Goal: Task Accomplishment & Management: Manage account settings

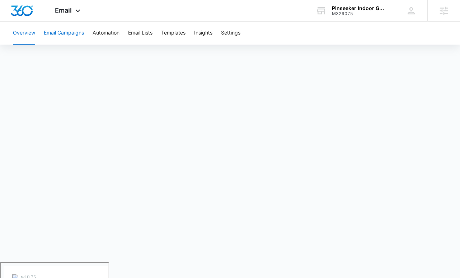
click at [66, 33] on button "Email Campaigns" at bounding box center [64, 33] width 40 height 23
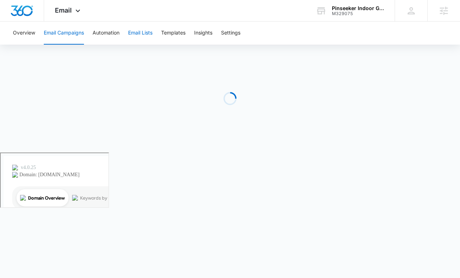
click at [134, 29] on button "Email Lists" at bounding box center [140, 33] width 24 height 23
click at [70, 31] on button "Email Campaigns" at bounding box center [64, 33] width 40 height 23
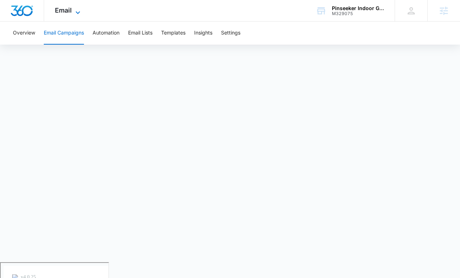
click at [76, 8] on div "Email Apps Reputation Websites Forms CRM Email Social Shop Payments POS Content…" at bounding box center [68, 10] width 49 height 21
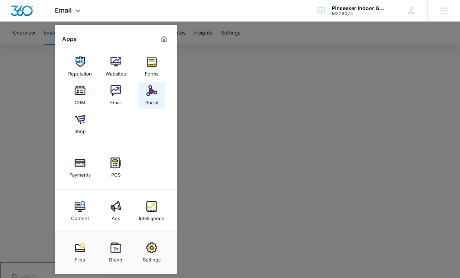
click at [155, 95] on img at bounding box center [151, 90] width 11 height 11
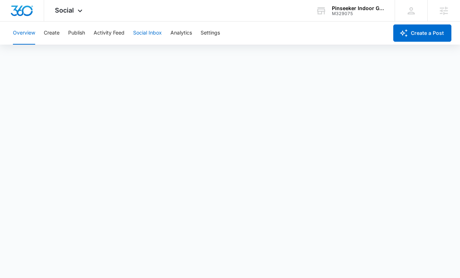
click at [152, 34] on button "Social Inbox" at bounding box center [147, 33] width 29 height 23
click at [52, 30] on button "Create" at bounding box center [52, 33] width 16 height 23
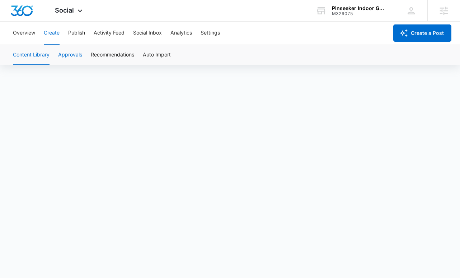
click at [71, 59] on button "Approvals" at bounding box center [70, 55] width 24 height 20
click at [75, 33] on button "Publish" at bounding box center [76, 33] width 17 height 23
click at [108, 37] on button "Activity Feed" at bounding box center [109, 33] width 31 height 23
click at [48, 33] on button "Create" at bounding box center [52, 33] width 16 height 23
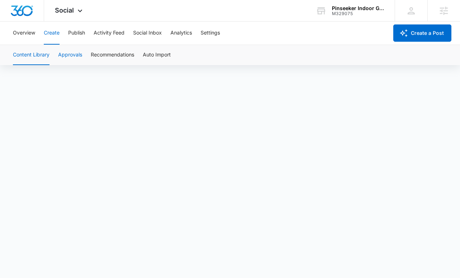
click at [71, 57] on button "Approvals" at bounding box center [70, 55] width 24 height 20
